Goal: Task Accomplishment & Management: Manage account settings

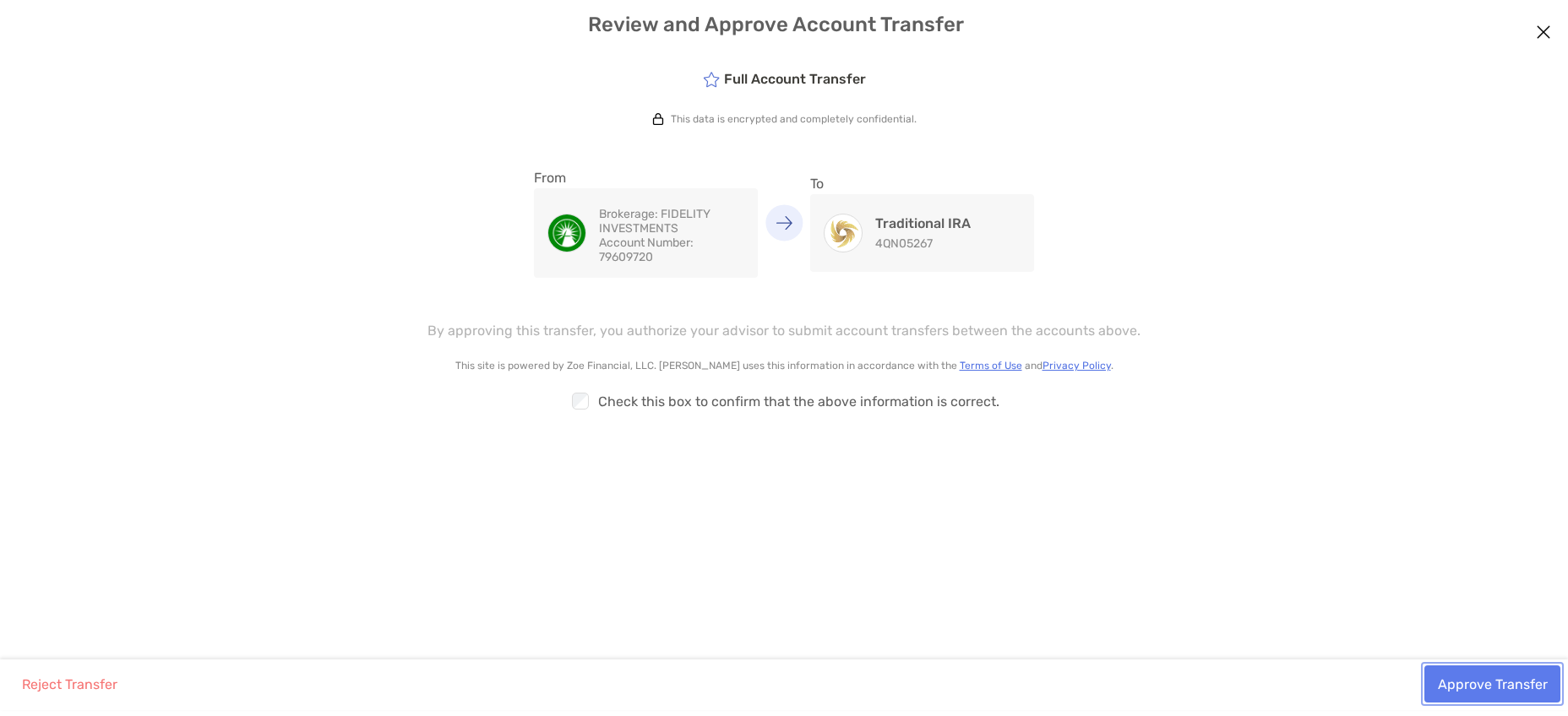
click at [1493, 685] on button "Approve Transfer" at bounding box center [1493, 684] width 136 height 37
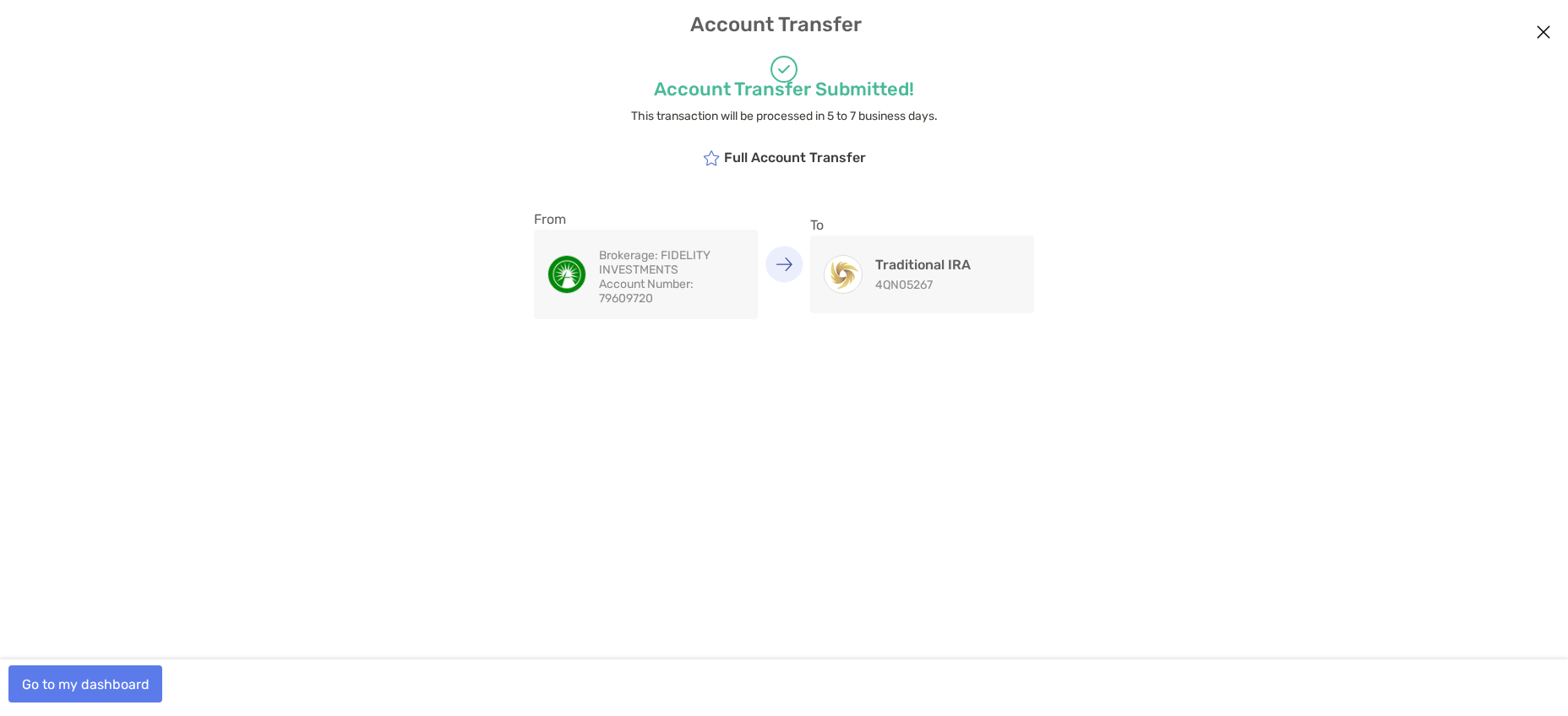
click at [712, 162] on icon "modal" at bounding box center [712, 158] width 17 height 15
click at [102, 686] on button "Go to my dashboard" at bounding box center [85, 684] width 154 height 37
